Goal: Find specific page/section

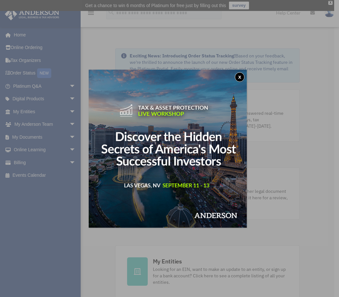
click at [244, 74] on button "x" at bounding box center [240, 77] width 10 height 10
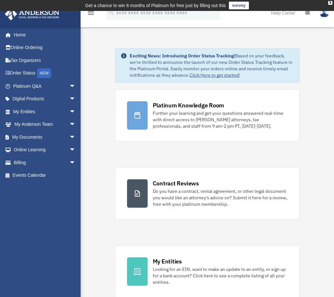
click at [36, 198] on div "ray.whitley@gmail.com Sign Out ray.whitley@gmail.com Home Online Ordering Tax O…" at bounding box center [43, 151] width 86 height 249
click at [92, 13] on icon "menu" at bounding box center [91, 13] width 8 height 8
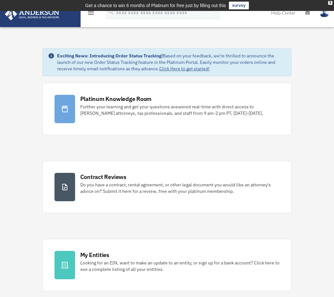
click at [92, 13] on icon "menu" at bounding box center [91, 13] width 8 height 8
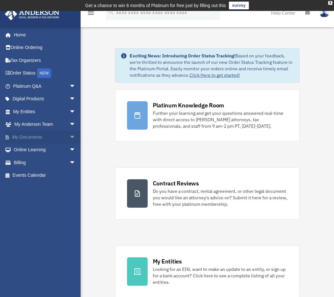
click at [69, 136] on span "arrow_drop_down" at bounding box center [75, 137] width 13 height 13
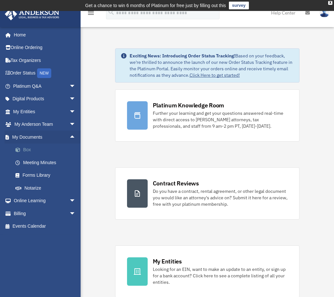
click at [25, 147] on link "Box" at bounding box center [47, 150] width 76 height 13
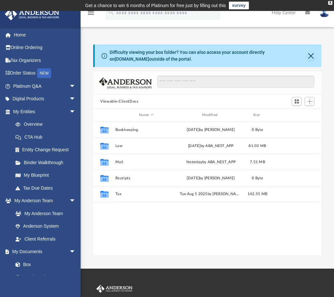
scroll to position [142, 224]
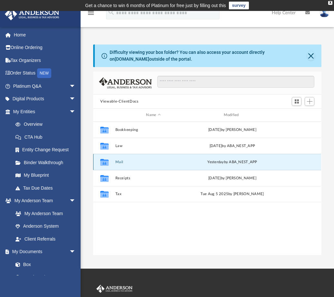
click at [117, 161] on button "Mail" at bounding box center [154, 162] width 76 height 4
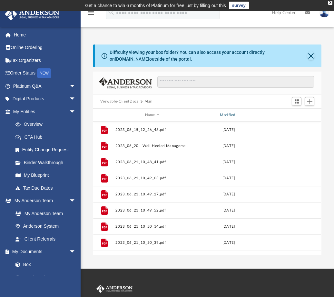
click at [232, 116] on div "Modified" at bounding box center [229, 115] width 74 height 6
click at [228, 115] on div "Modified" at bounding box center [229, 115] width 74 height 6
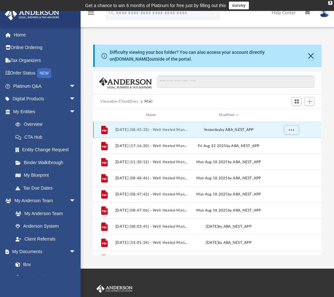
click at [128, 130] on button "[DATE] (08:45:33) - Well Heeled Management, LLC - Mail from IRS.pdf" at bounding box center [153, 130] width 74 height 4
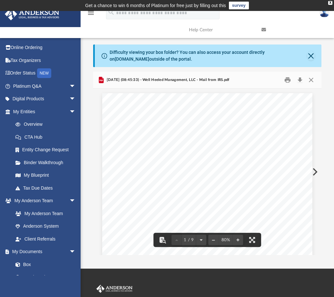
scroll to position [0, 0]
click at [308, 59] on button "Close" at bounding box center [311, 55] width 7 height 9
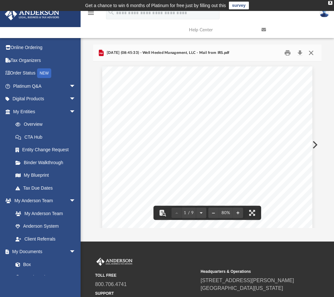
click at [309, 51] on button "Close" at bounding box center [312, 53] width 12 height 10
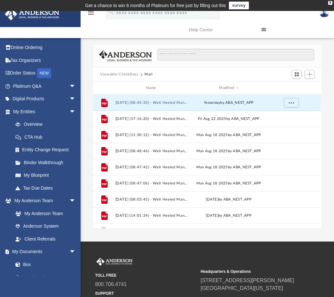
click at [108, 238] on div "App [EMAIL_ADDRESS][PERSON_NAME][DOMAIN_NAME] Sign Out [EMAIL_ADDRESS][PERSON_N…" at bounding box center [167, 126] width 334 height 231
click at [222, 62] on div at bounding box center [233, 58] width 163 height 19
